Goal: Ask a question

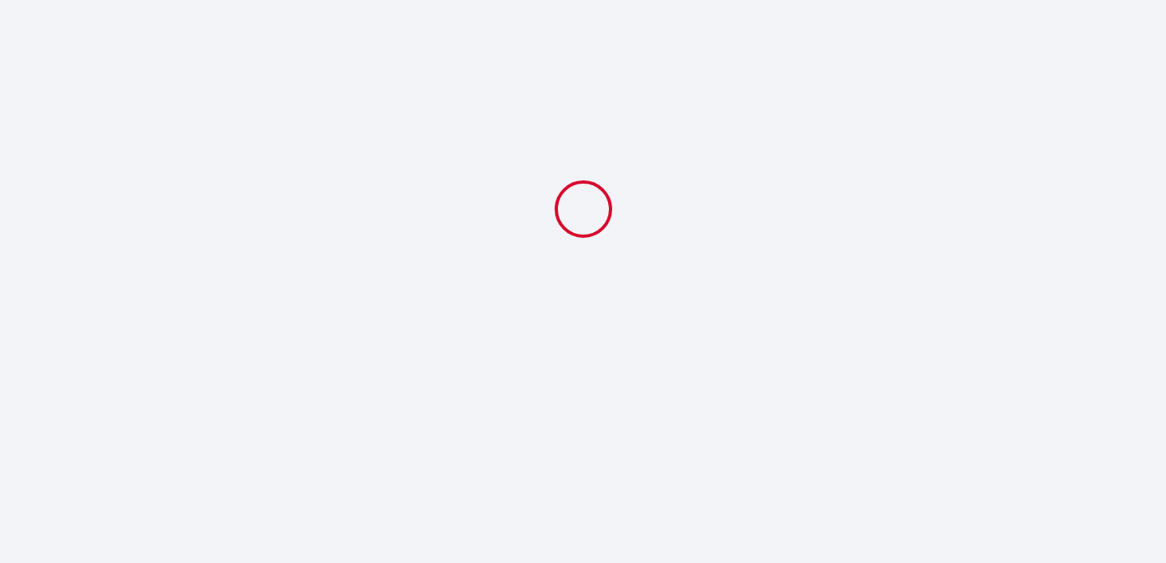
select select
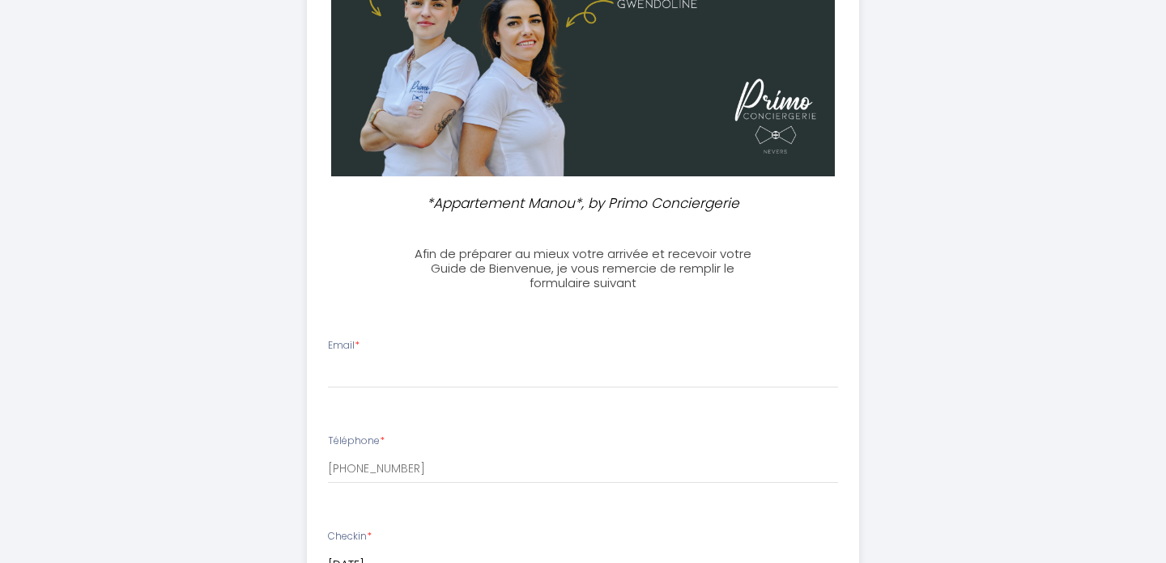
scroll to position [293, 0]
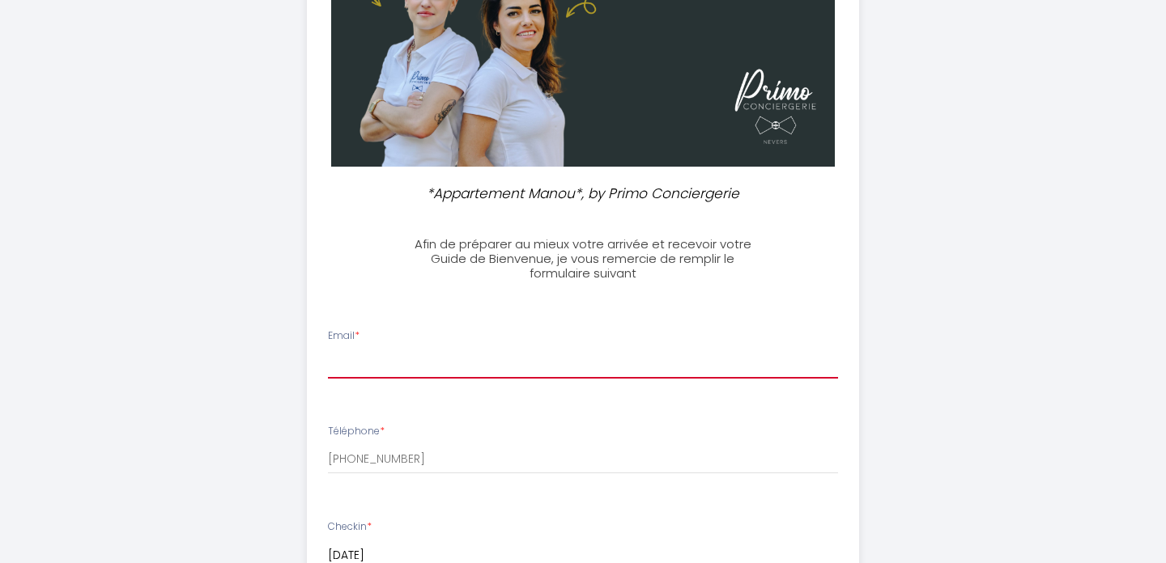
click at [491, 367] on input "Email *" at bounding box center [583, 364] width 511 height 29
type input "[EMAIL_ADDRESS][DOMAIN_NAME]"
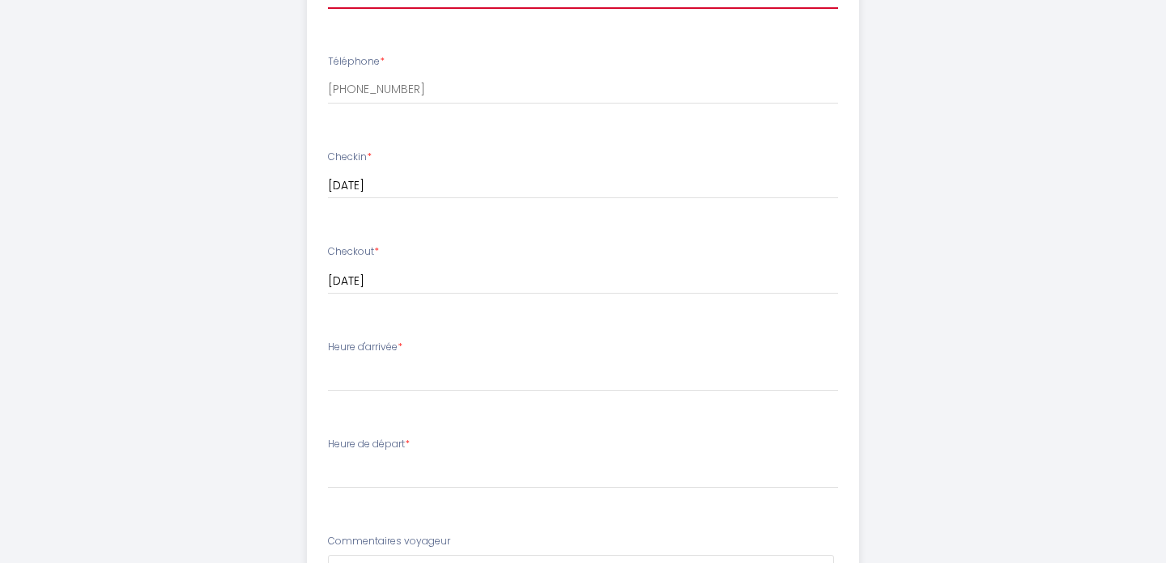
scroll to position [669, 0]
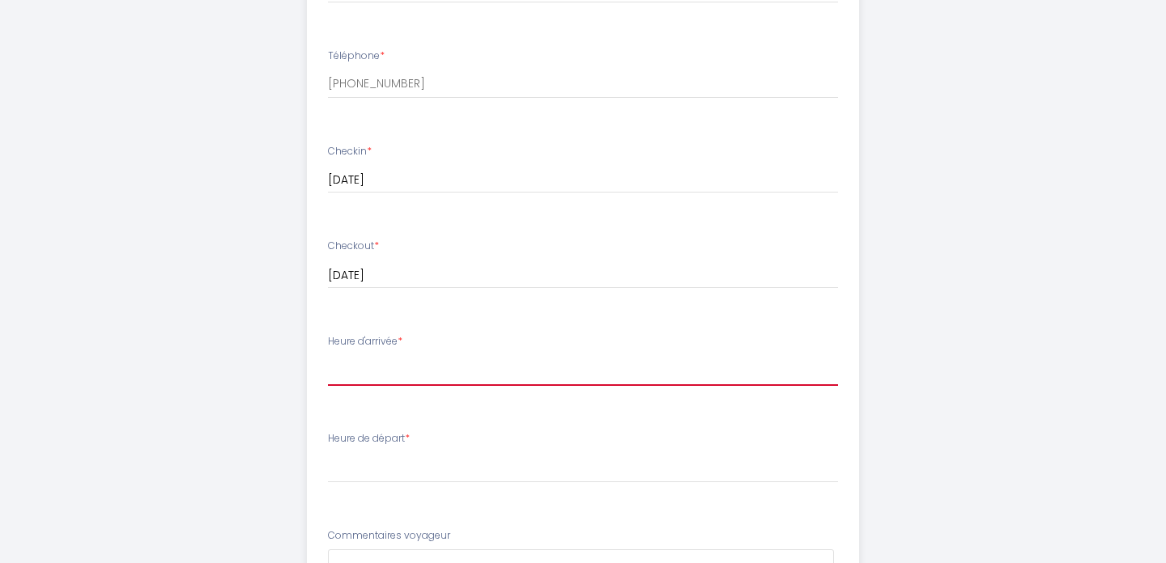
click at [458, 375] on select "16:00 16:30 17:00 17:30 18:00 18:30 19:00 19:30 20:00 20:30 21:00 21:30 22:00 2…" at bounding box center [583, 370] width 511 height 31
select select "17:30"
click at [328, 355] on select "16:00 16:30 17:00 17:30 18:00 18:30 19:00 19:30 20:00 20:30 21:00 21:30 22:00 2…" at bounding box center [583, 370] width 511 height 31
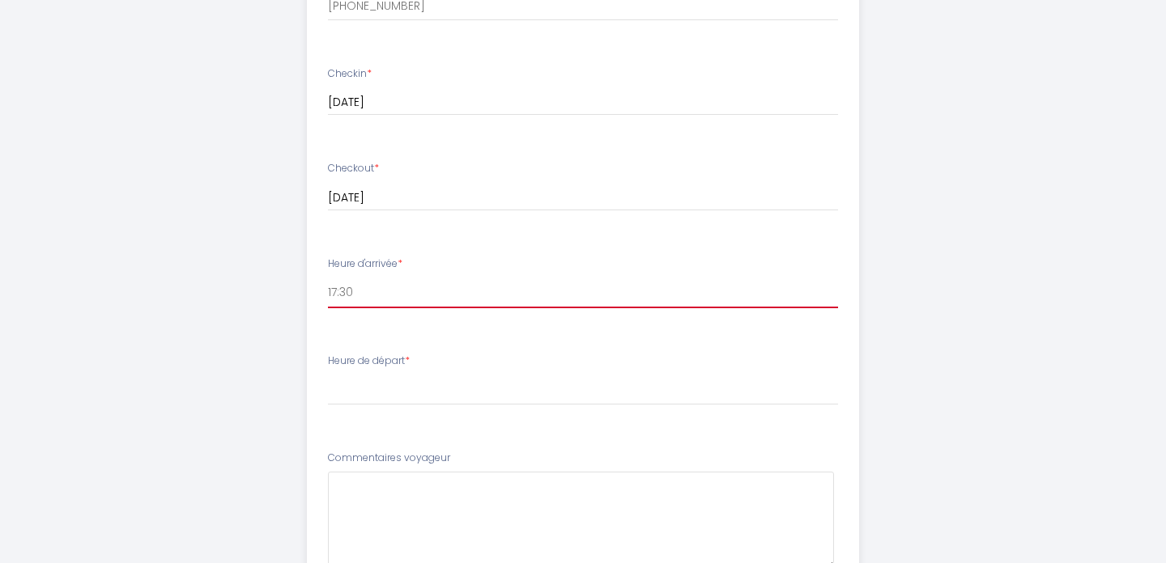
scroll to position [748, 0]
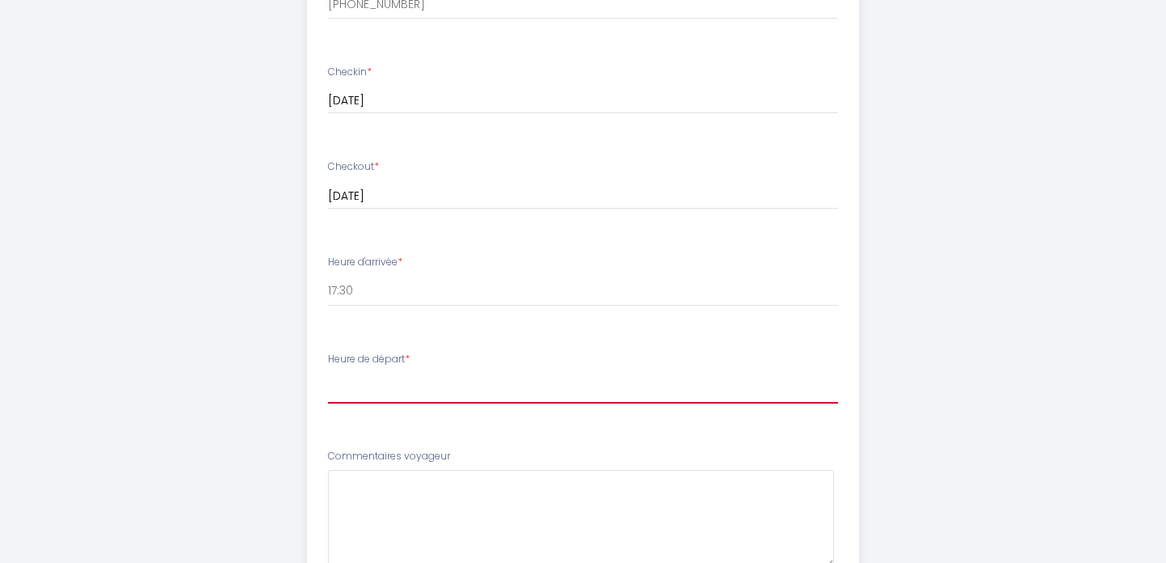
click at [418, 397] on select "00:00 00:30 01:00 01:30 02:00 02:30 03:00 03:30 04:00 04:30 05:00 05:30 06:00 0…" at bounding box center [583, 388] width 511 height 31
select select "10:00"
click at [328, 373] on select "00:00 00:30 01:00 01:30 02:00 02:30 03:00 03:30 04:00 04:30 05:00 05:30 06:00 0…" at bounding box center [583, 388] width 511 height 31
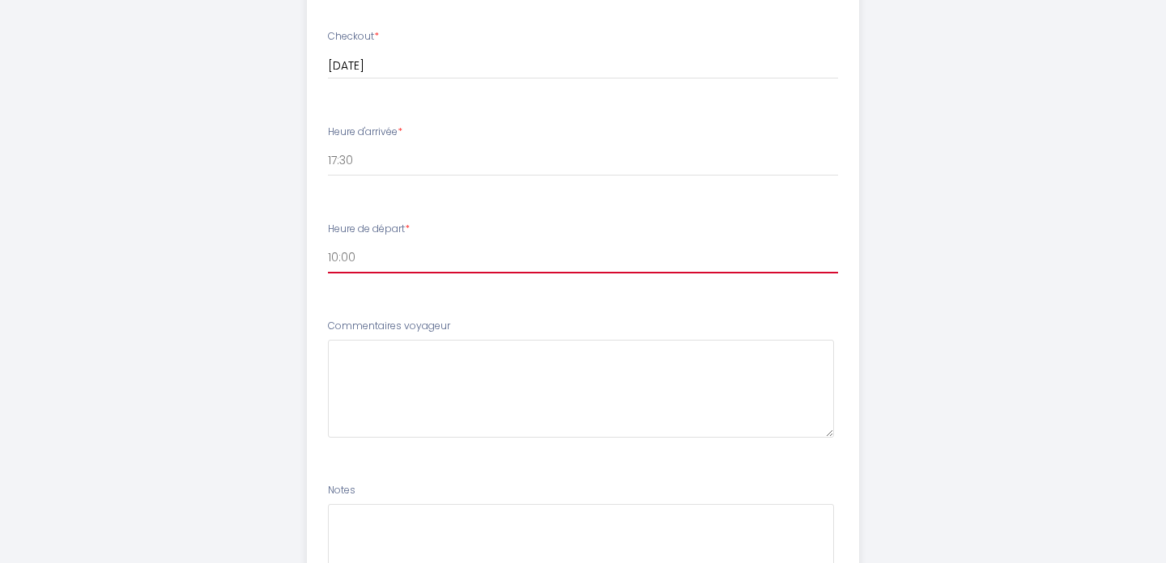
scroll to position [882, 0]
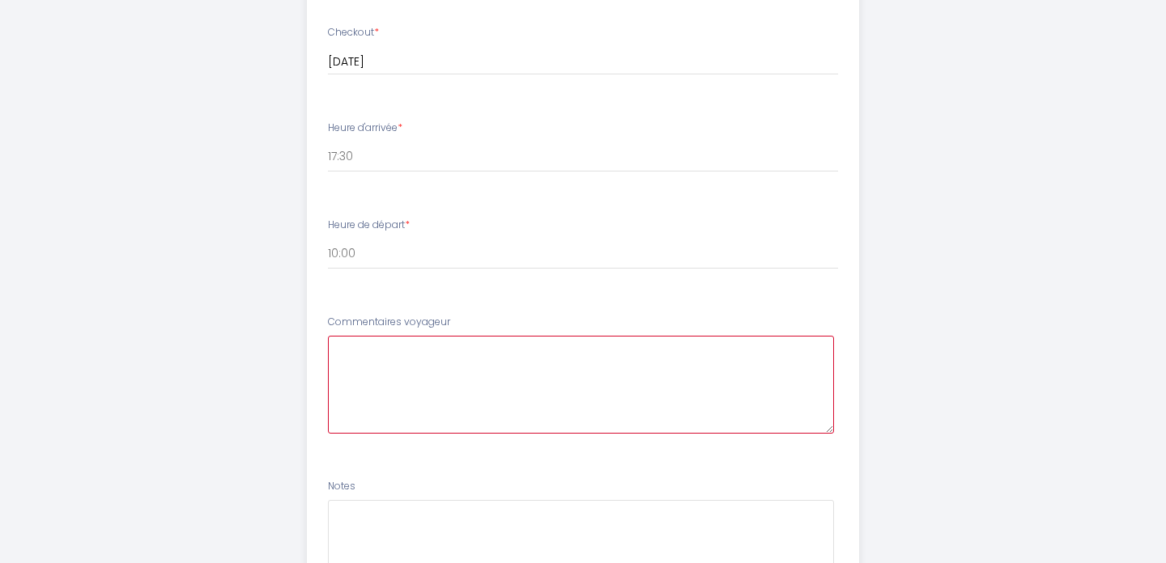
click at [398, 381] on voyageur6 at bounding box center [581, 385] width 507 height 98
type voyageur6 "s"
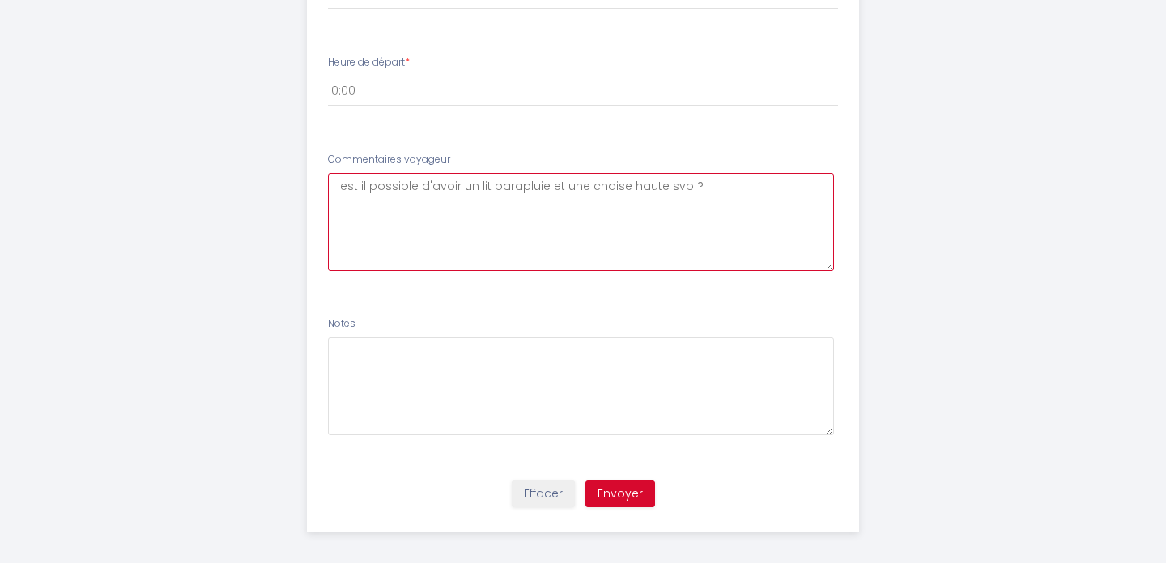
scroll to position [1055, 0]
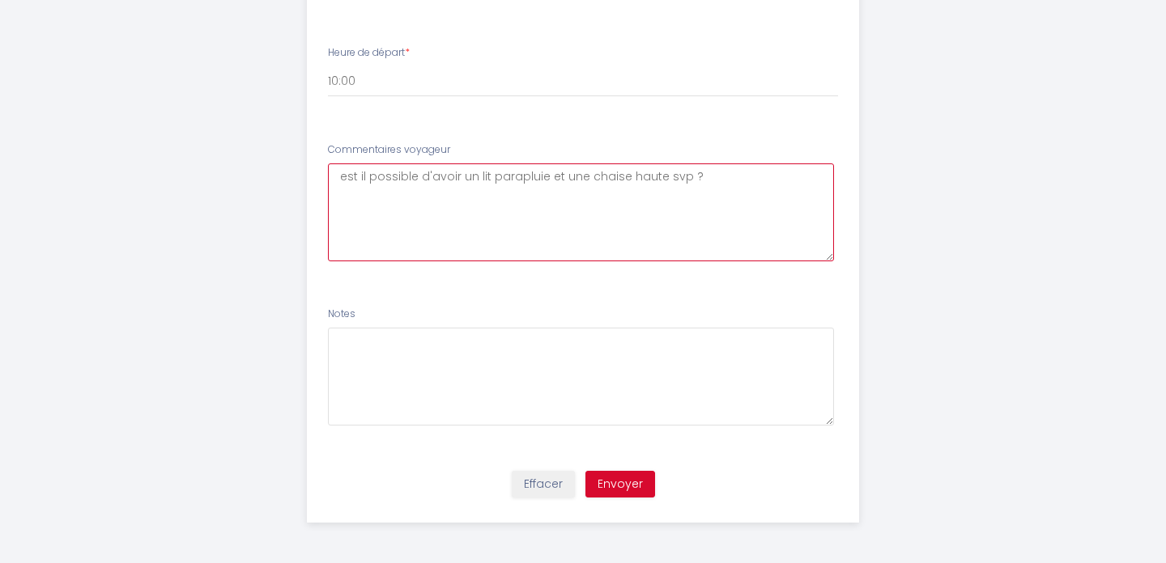
type voyageur6 "est il possible d'avoir un lit parapluie et une chaise haute svp ?"
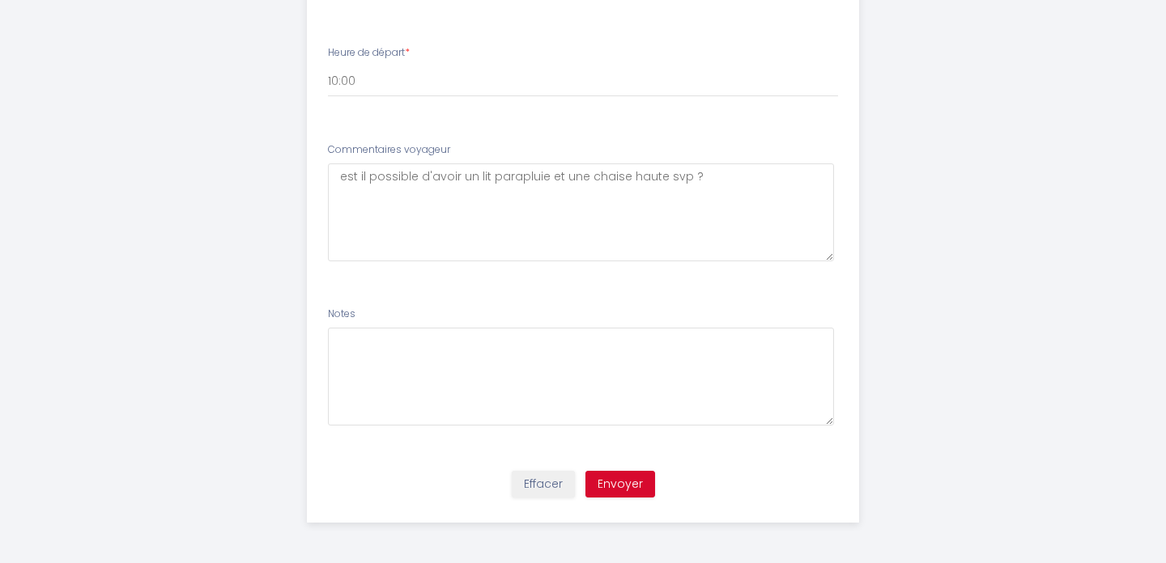
click at [389, 360] on textarea at bounding box center [581, 377] width 507 height 98
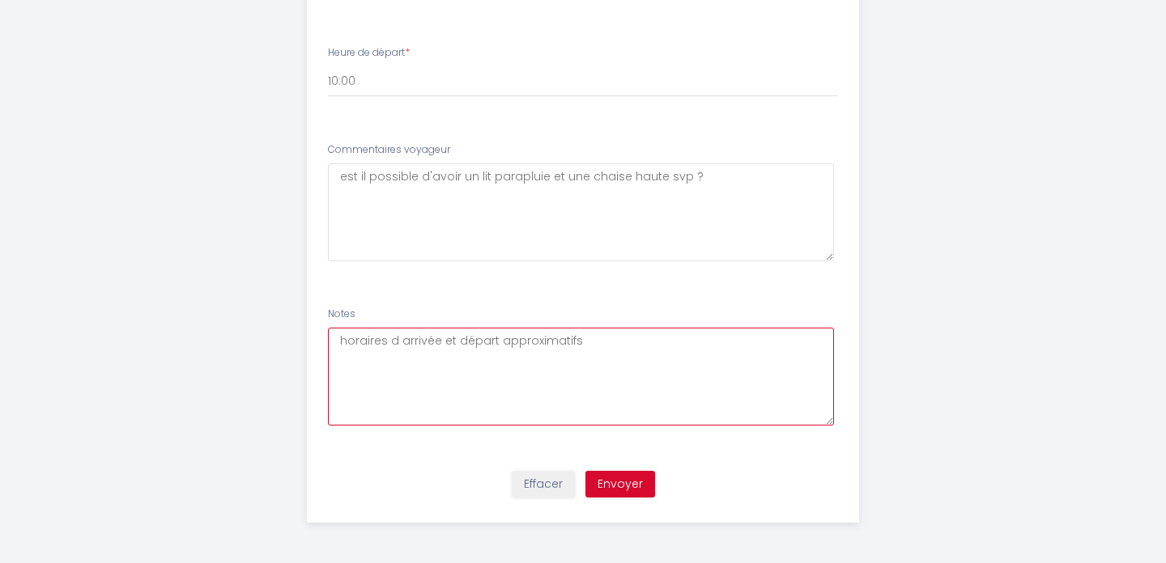
type textarea "horaires d arrivée et départ approximatifs"
click at [631, 484] on button "Envoyer" at bounding box center [620, 485] width 70 height 28
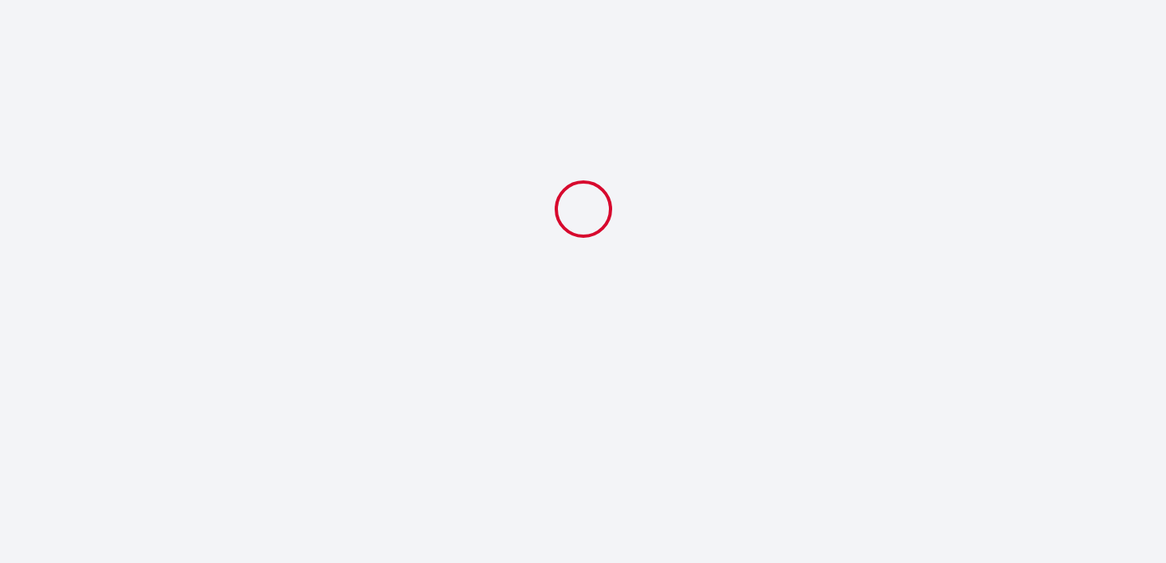
select select "17:30"
select select "10:00"
